Goal: Use online tool/utility

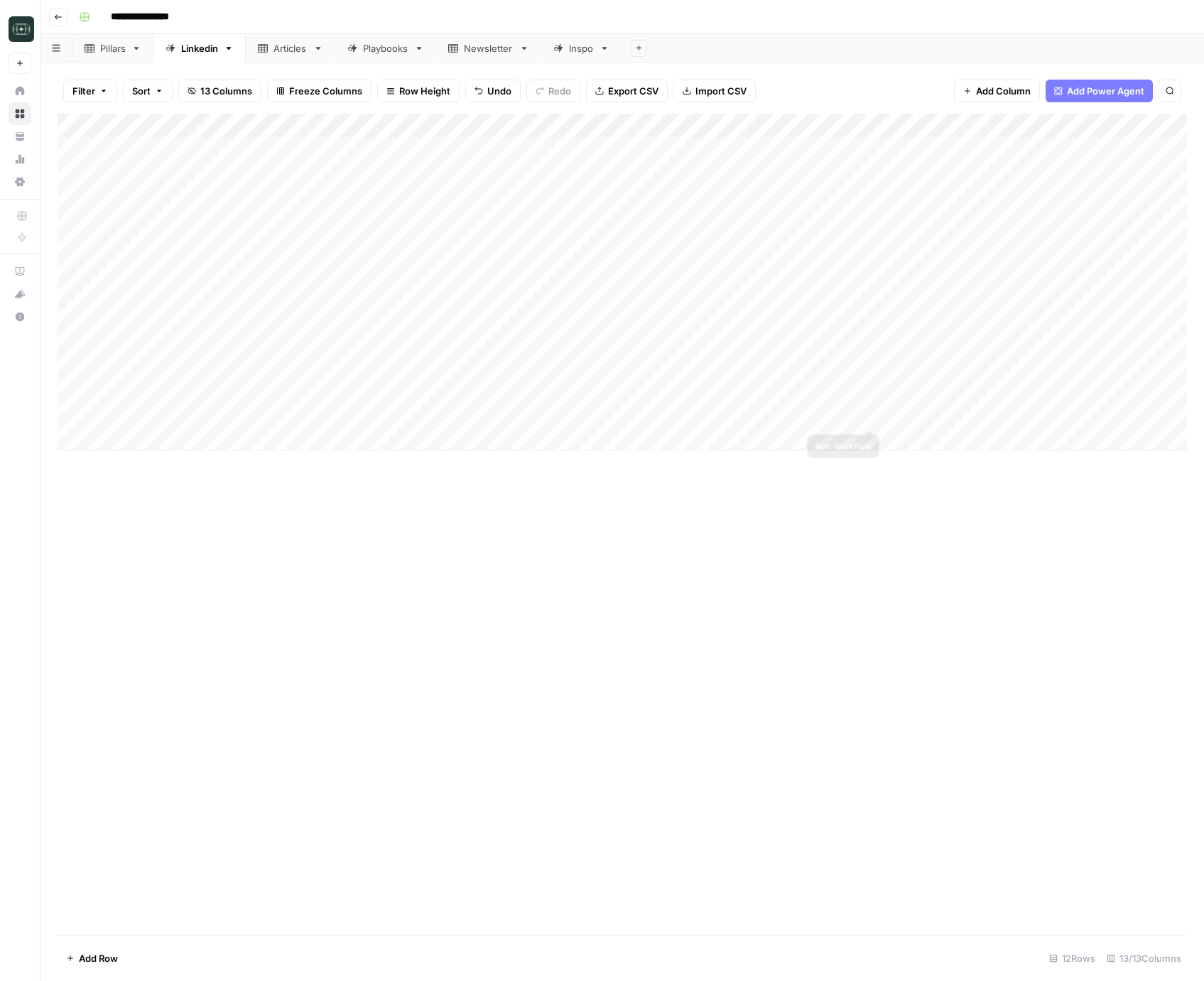
click at [913, 415] on div "Add Column" at bounding box center [622, 281] width 1130 height 337
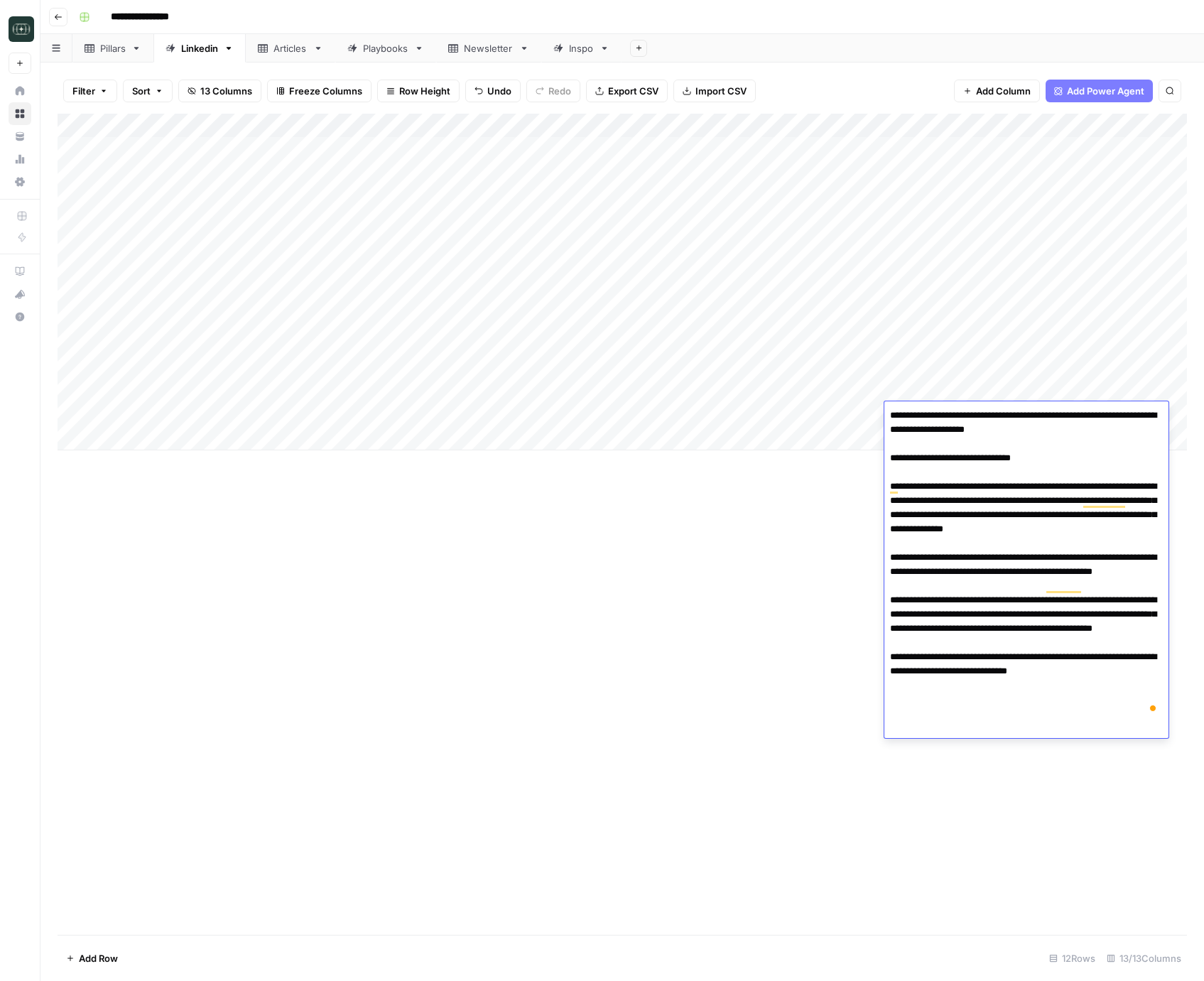
click at [738, 619] on div "Add Column" at bounding box center [622, 524] width 1130 height 821
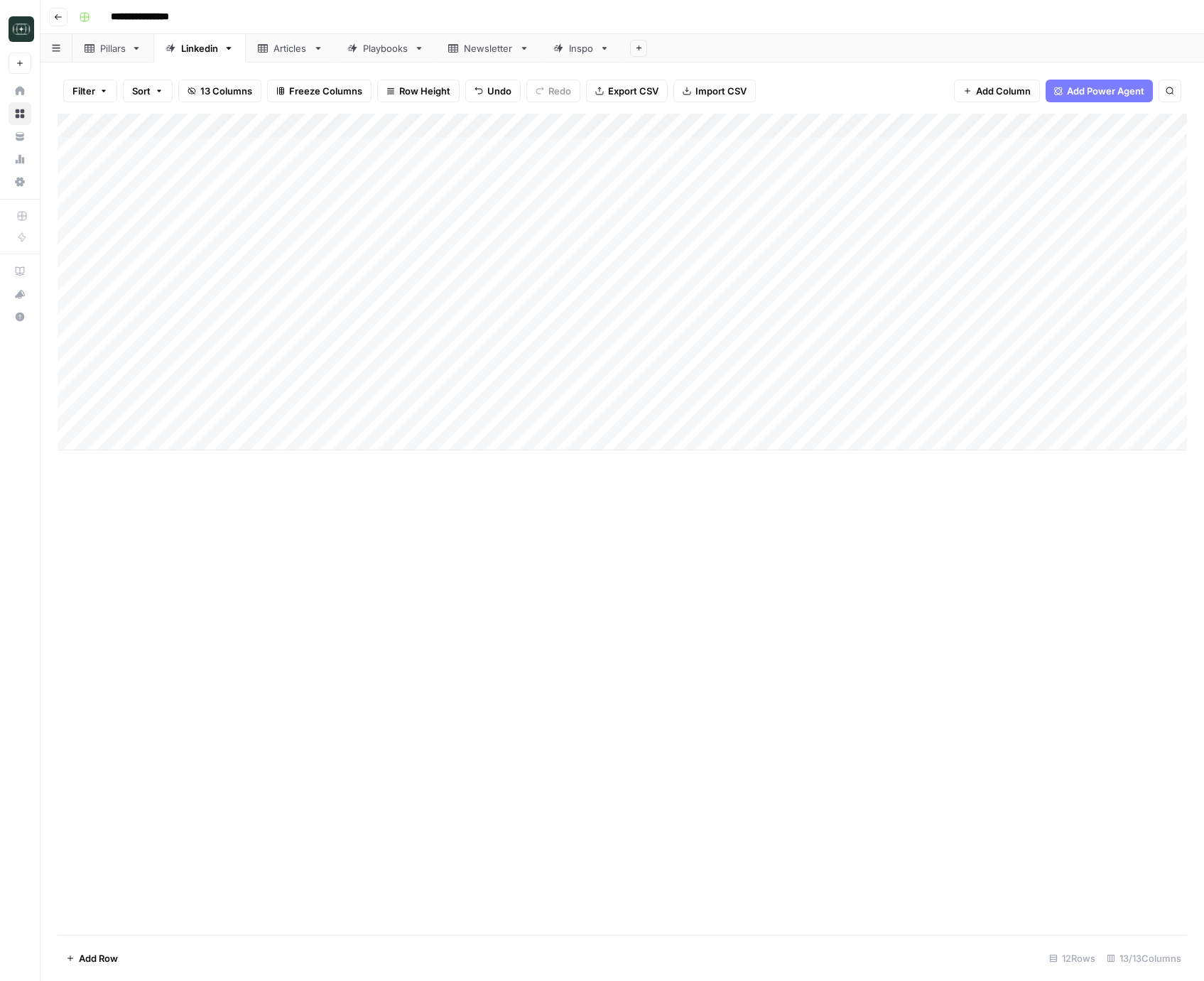
click at [907, 378] on div "Add Column" at bounding box center [622, 281] width 1130 height 337
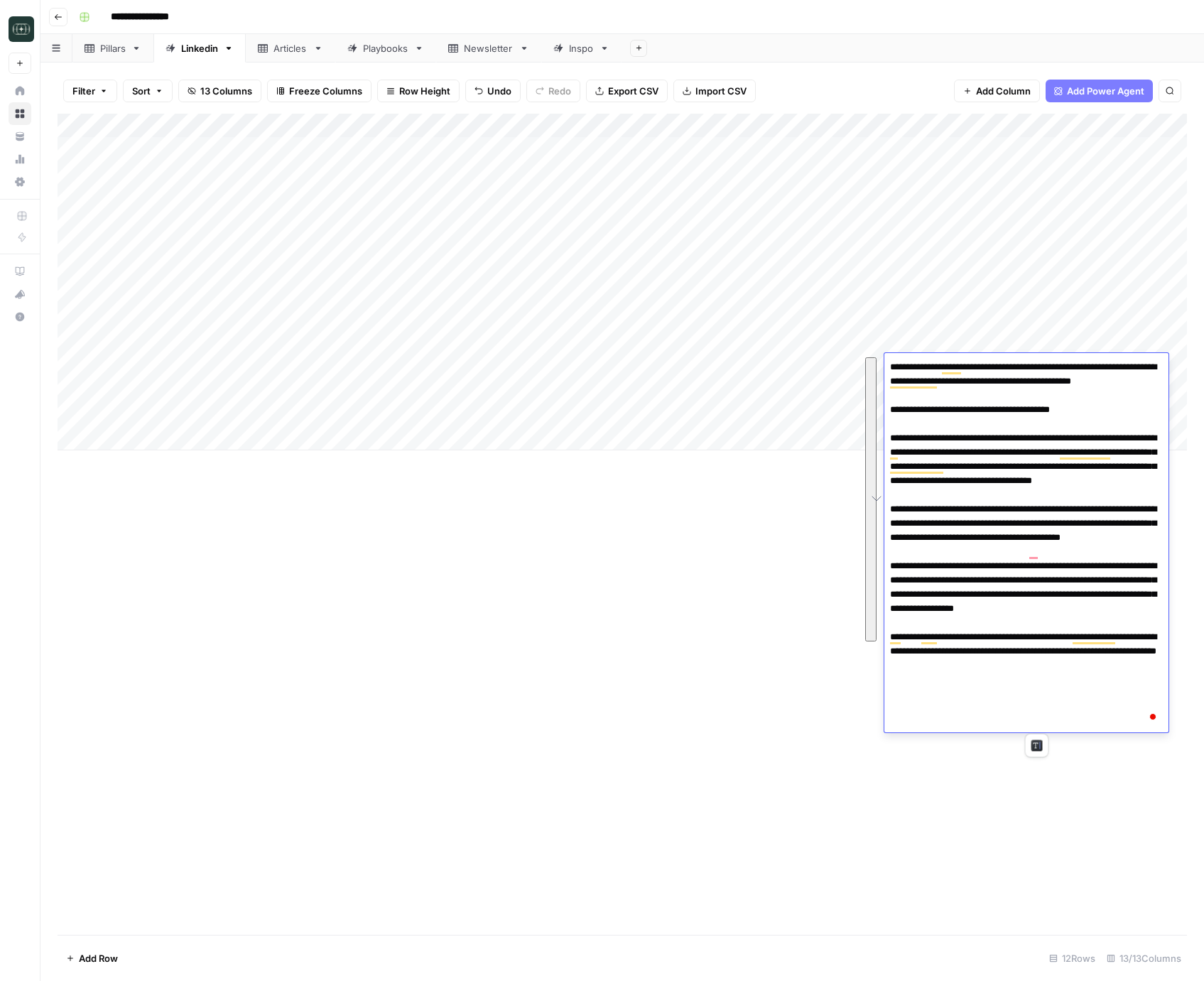
drag, startPoint x: 1053, startPoint y: 728, endPoint x: 927, endPoint y: 445, distance: 309.8
click at [927, 445] on textarea "To enrich screen reader interactions, please activate Accessibility in Grammarl…" at bounding box center [1026, 545] width 284 height 375
click at [393, 734] on div "Add Column" at bounding box center [622, 524] width 1130 height 821
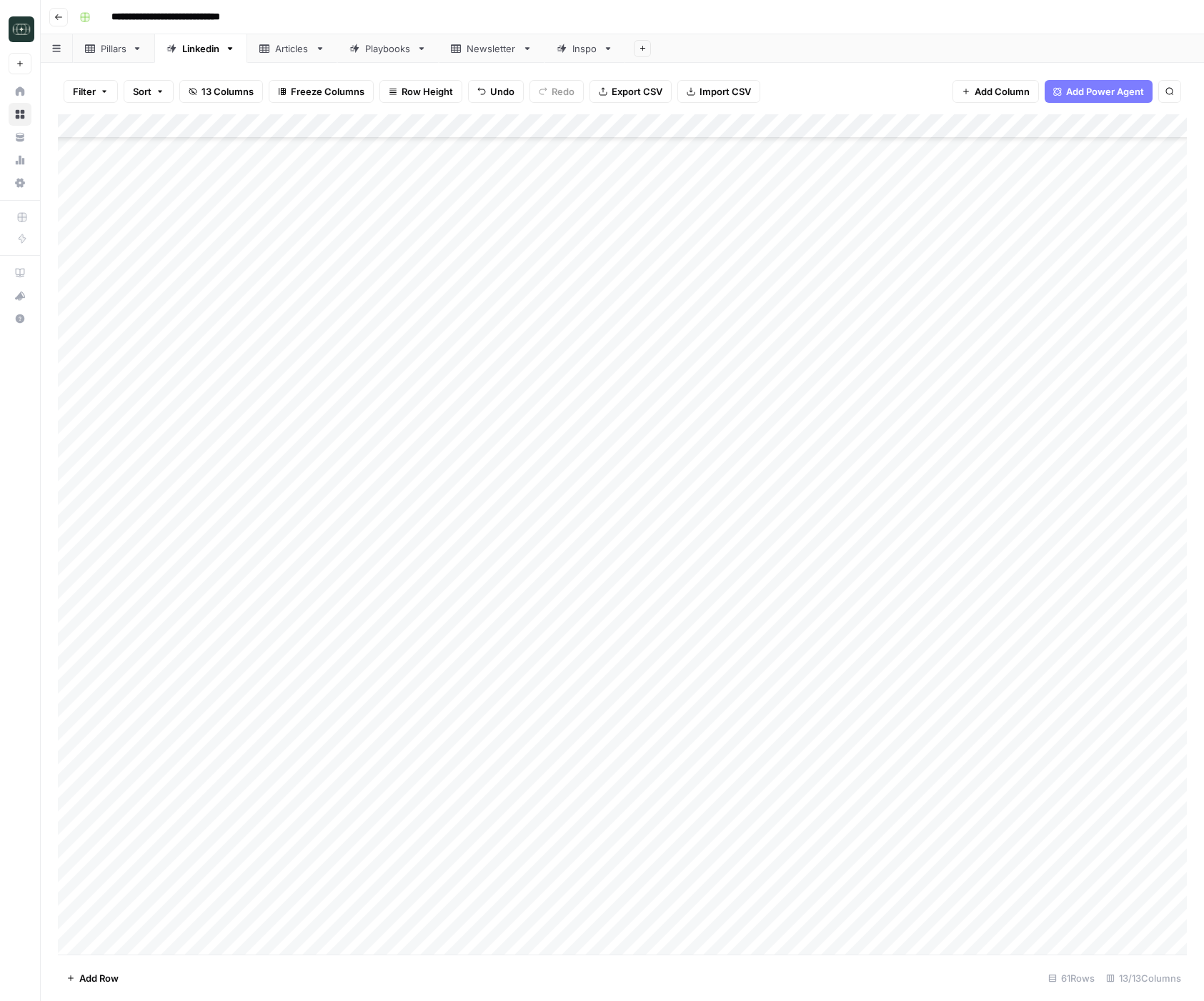
scroll to position [689, 0]
